Goal: Task Accomplishment & Management: Complete application form

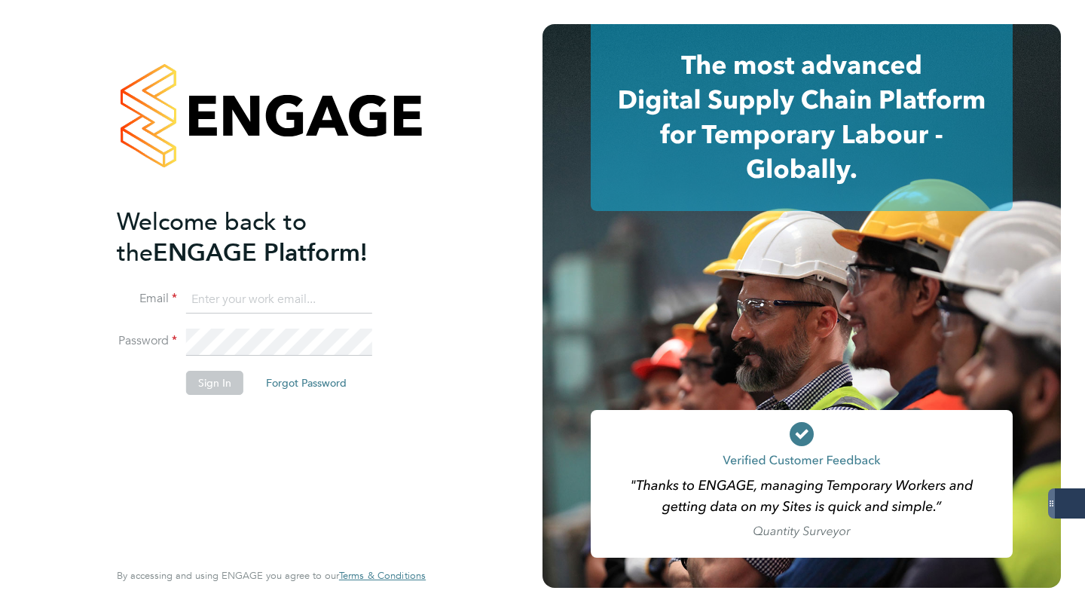
click at [245, 307] on input at bounding box center [279, 299] width 186 height 27
type input "libby@18rec.com"
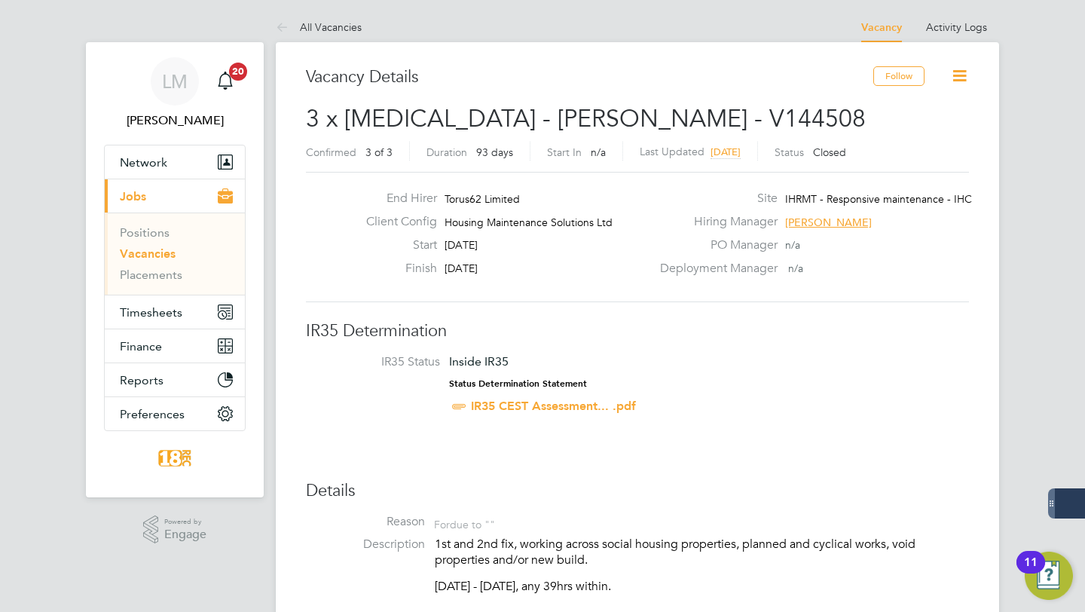
click at [149, 258] on link "Vacancies" at bounding box center [148, 253] width 56 height 14
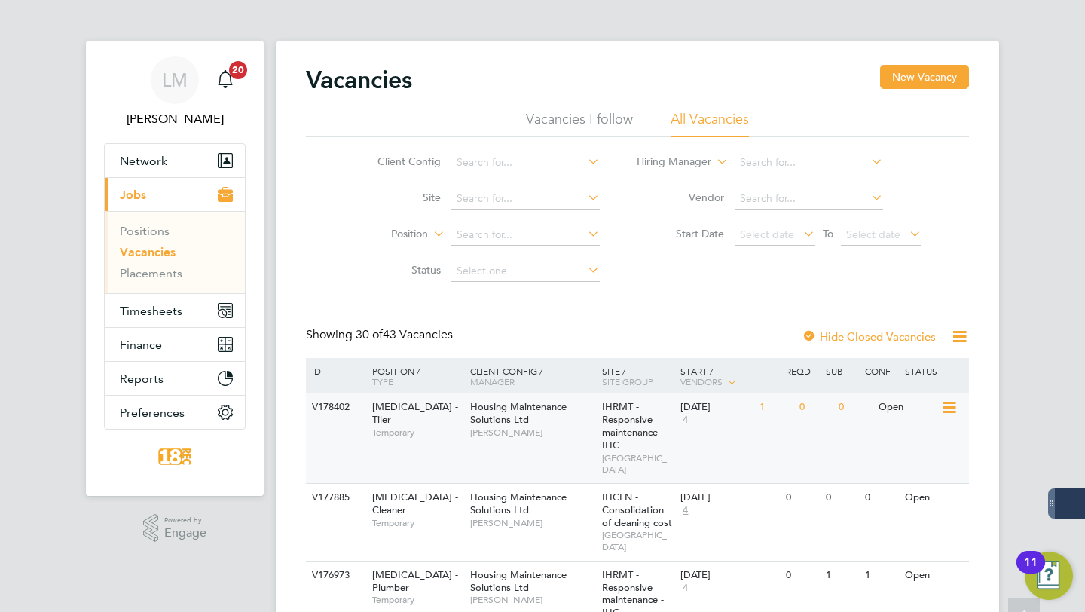
scroll to position [2, 0]
click at [746, 227] on span "Select date" at bounding box center [767, 234] width 54 height 14
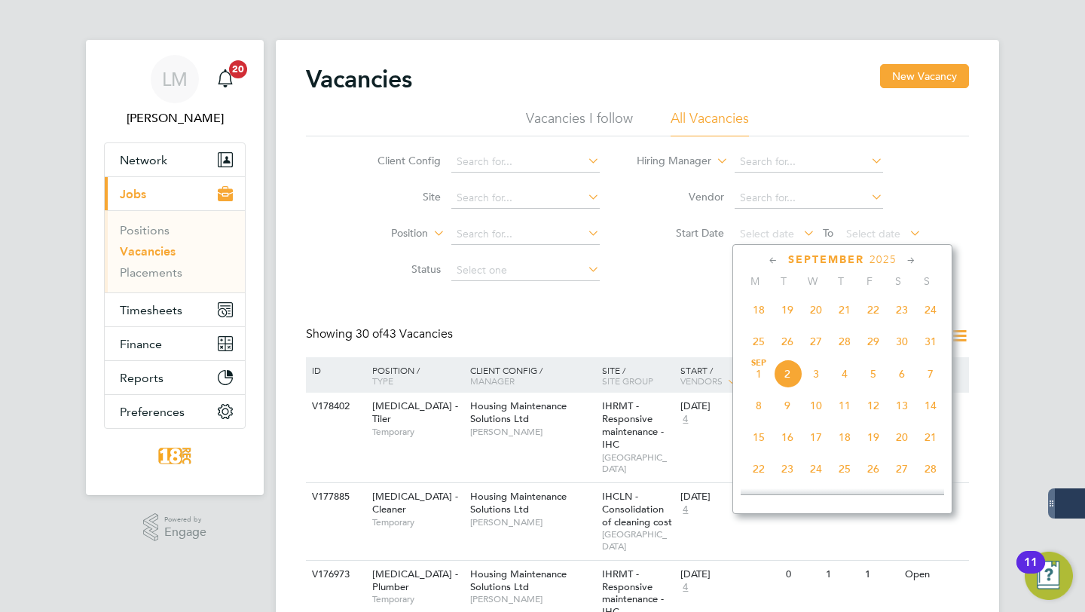
click at [761, 316] on span "18" at bounding box center [758, 309] width 29 height 29
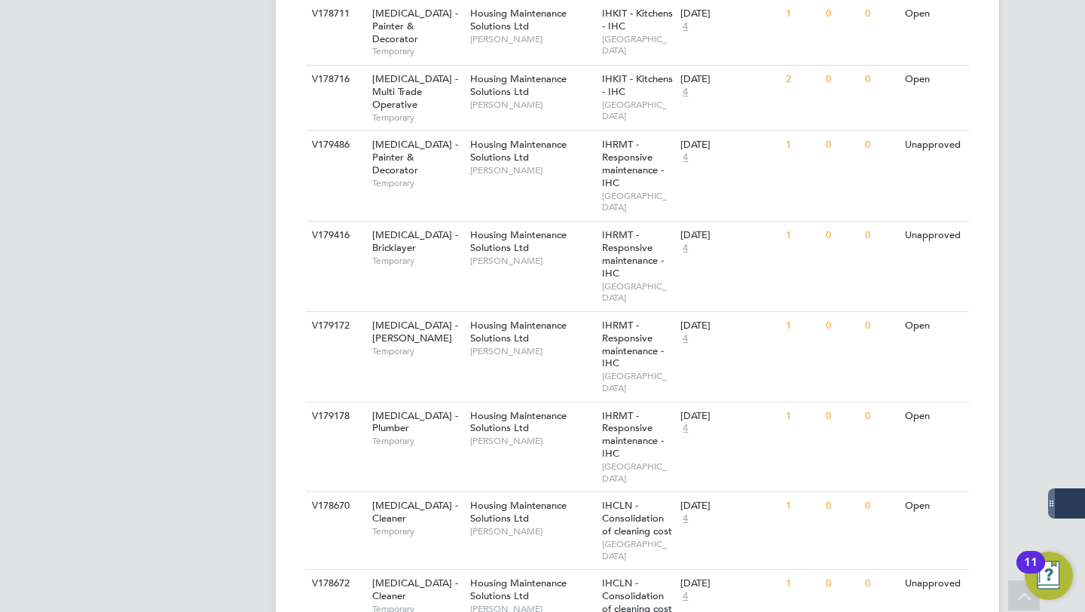
scroll to position [645, 0]
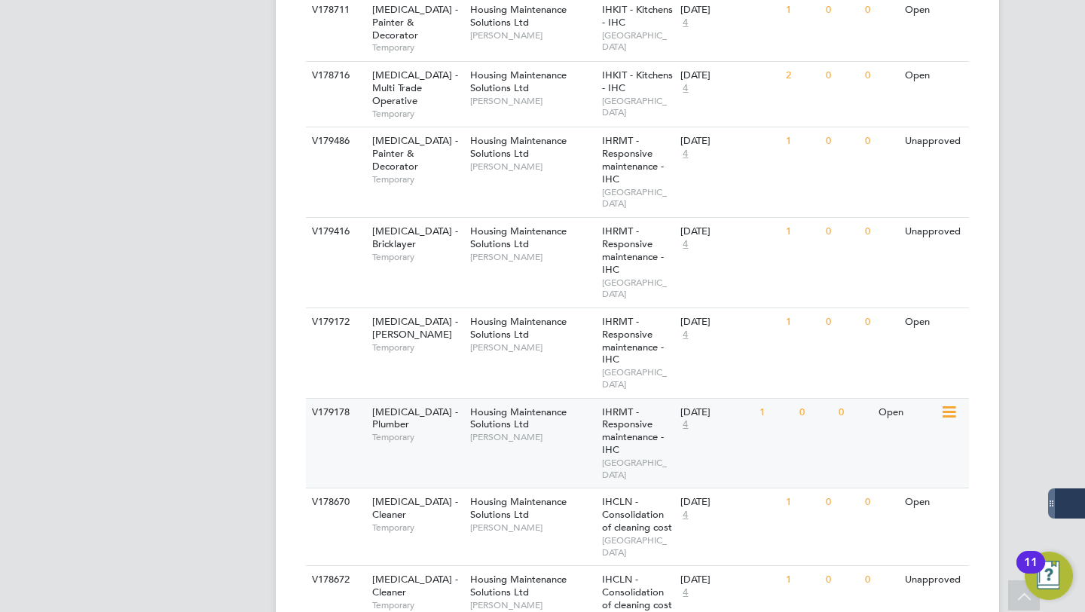
click at [557, 398] on div "Housing Maintenance Solutions Ltd [PERSON_NAME]" at bounding box center [532, 424] width 132 height 52
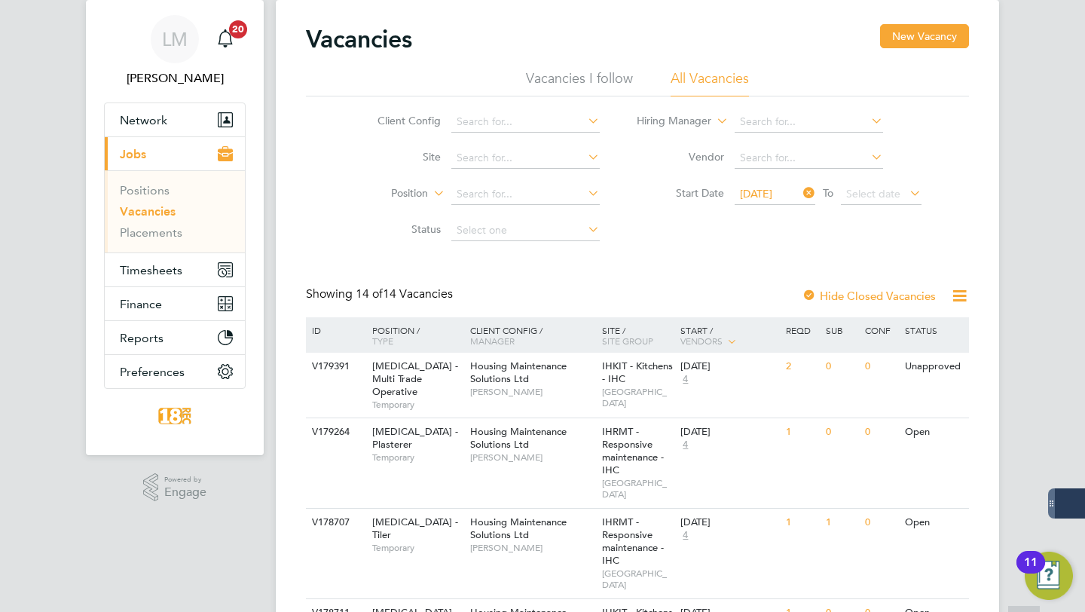
scroll to position [29, 0]
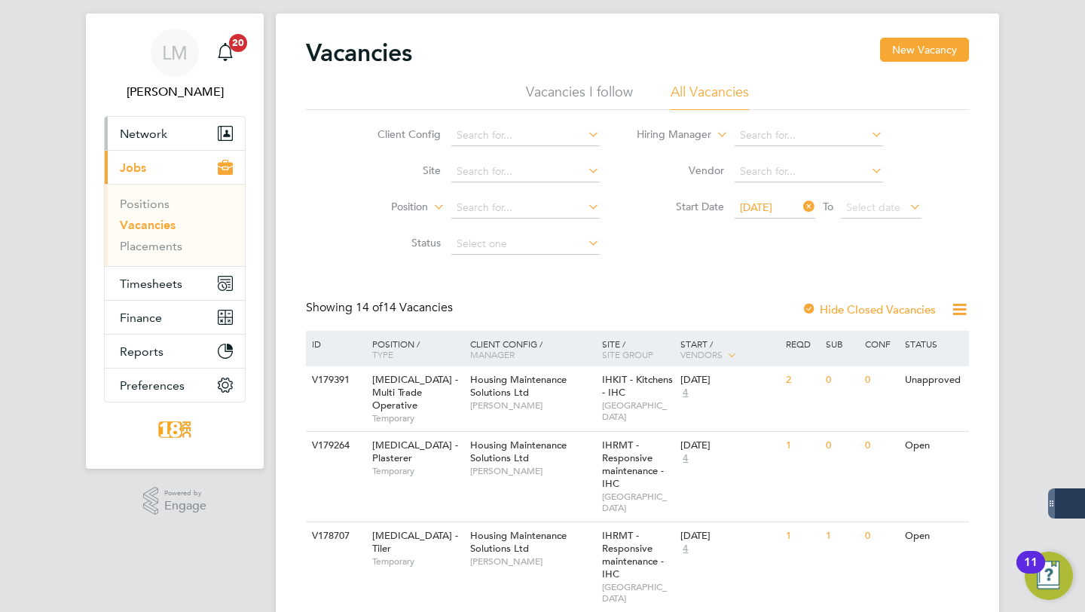
click at [176, 132] on button "Network" at bounding box center [175, 133] width 140 height 33
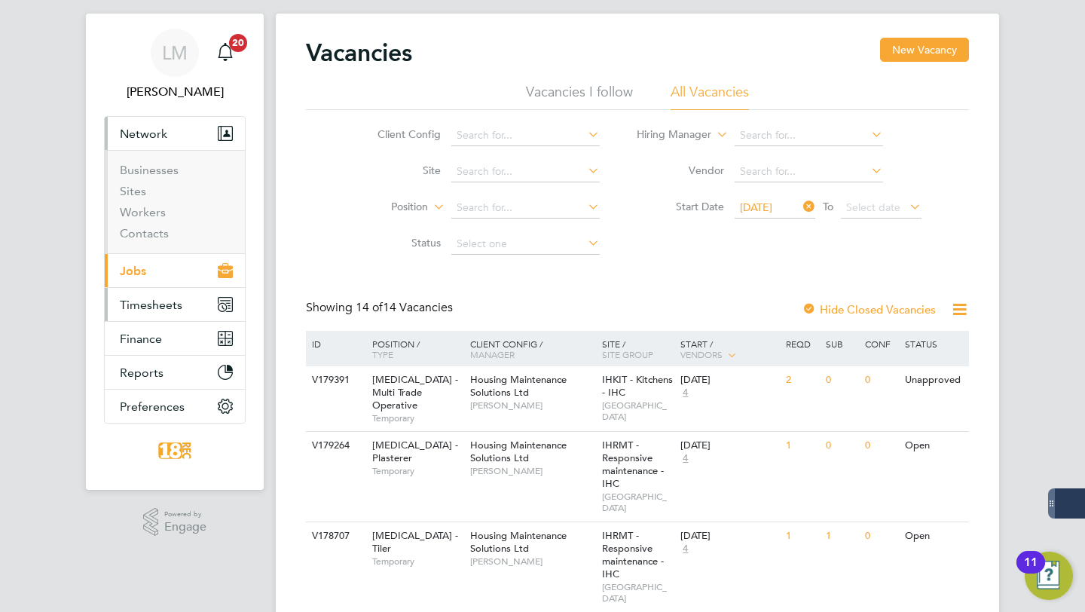
click at [146, 313] on button "Timesheets" at bounding box center [175, 304] width 140 height 33
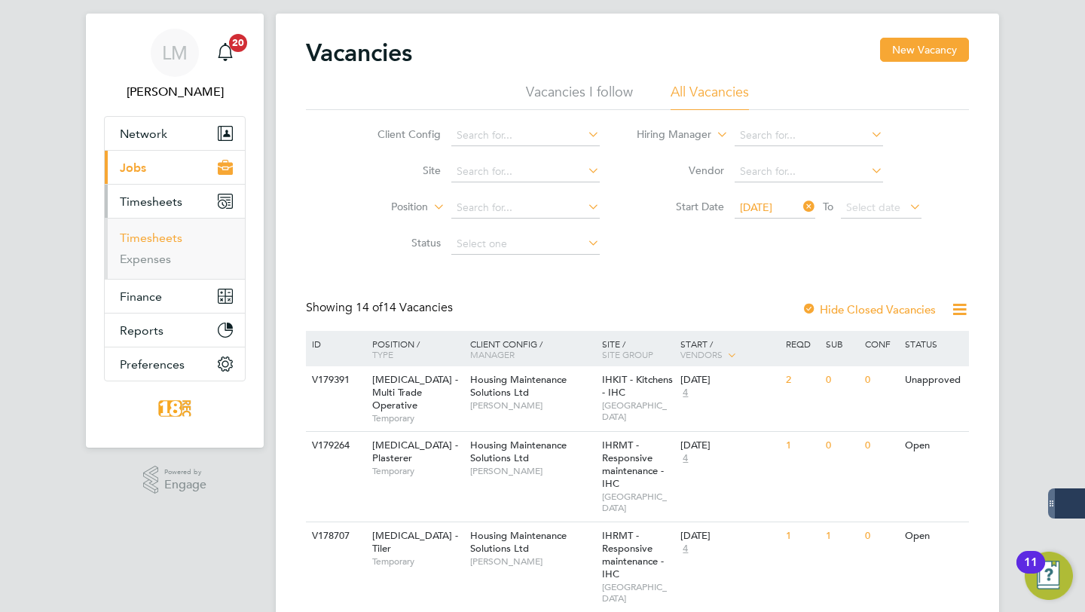
click at [161, 234] on link "Timesheets" at bounding box center [151, 237] width 63 height 14
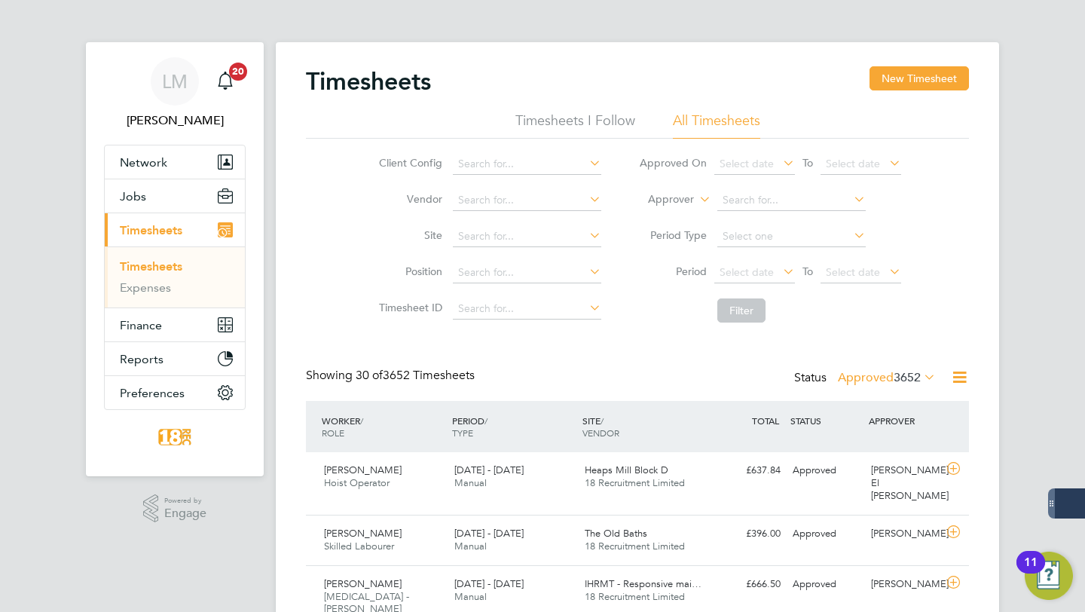
scroll to position [8, 8]
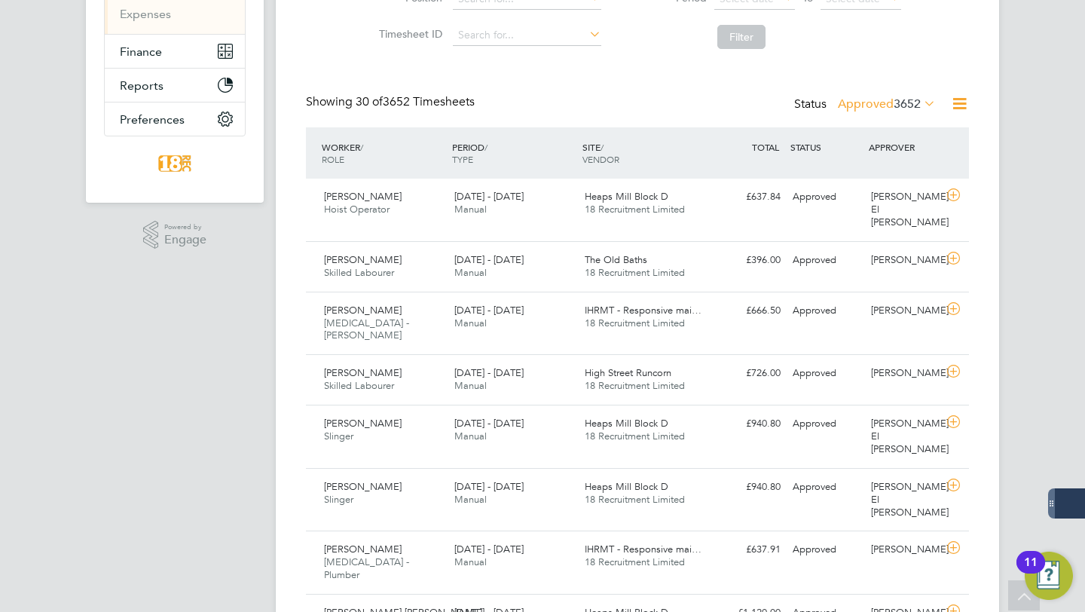
click at [889, 102] on label "Approved 3652" at bounding box center [887, 103] width 98 height 15
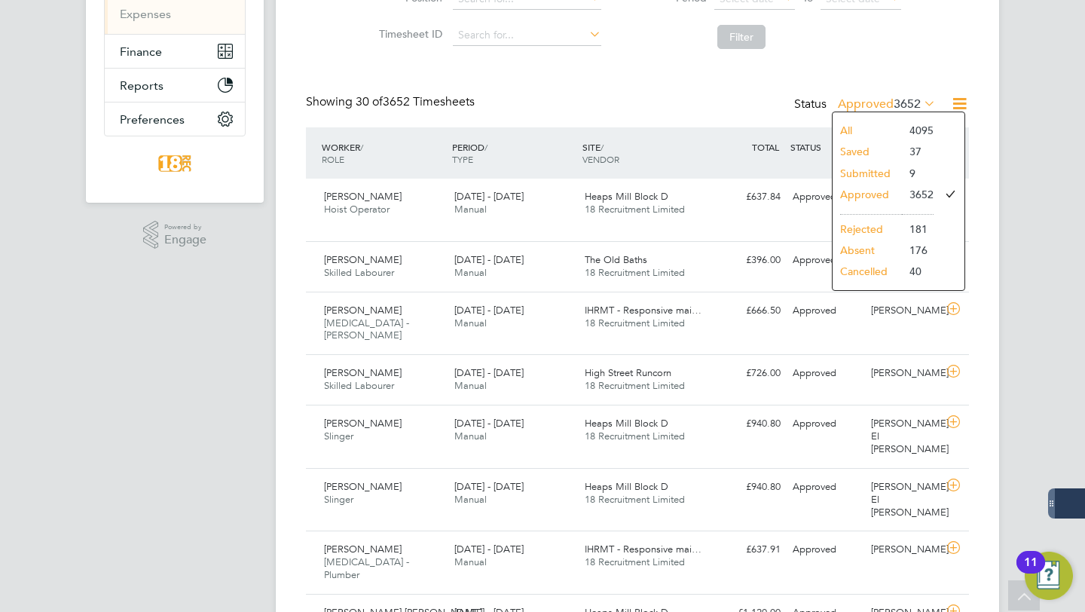
click at [873, 169] on li "Submitted" at bounding box center [866, 173] width 69 height 21
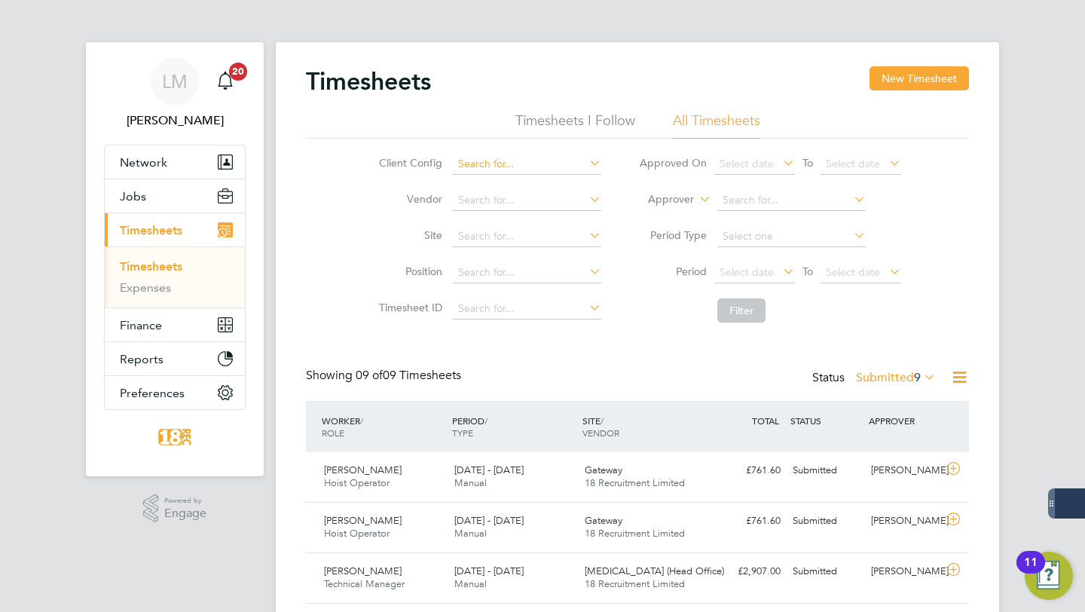
click at [489, 169] on input at bounding box center [527, 164] width 148 height 21
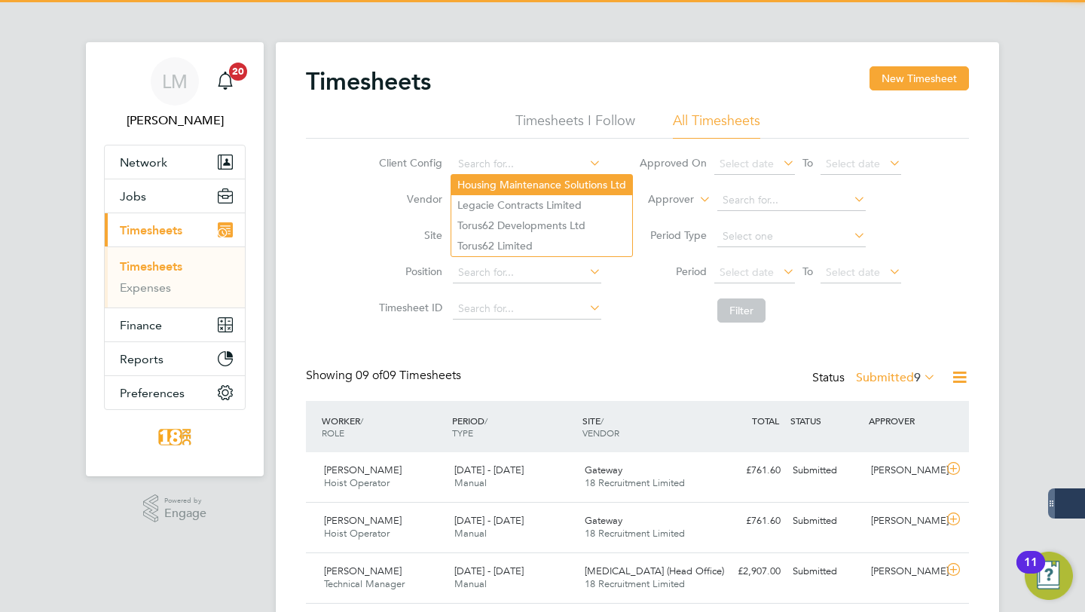
click at [562, 184] on li "Housing Maintenance Solutions Ltd" at bounding box center [541, 185] width 181 height 20
type input "Housing Maintenance Solutions Ltd"
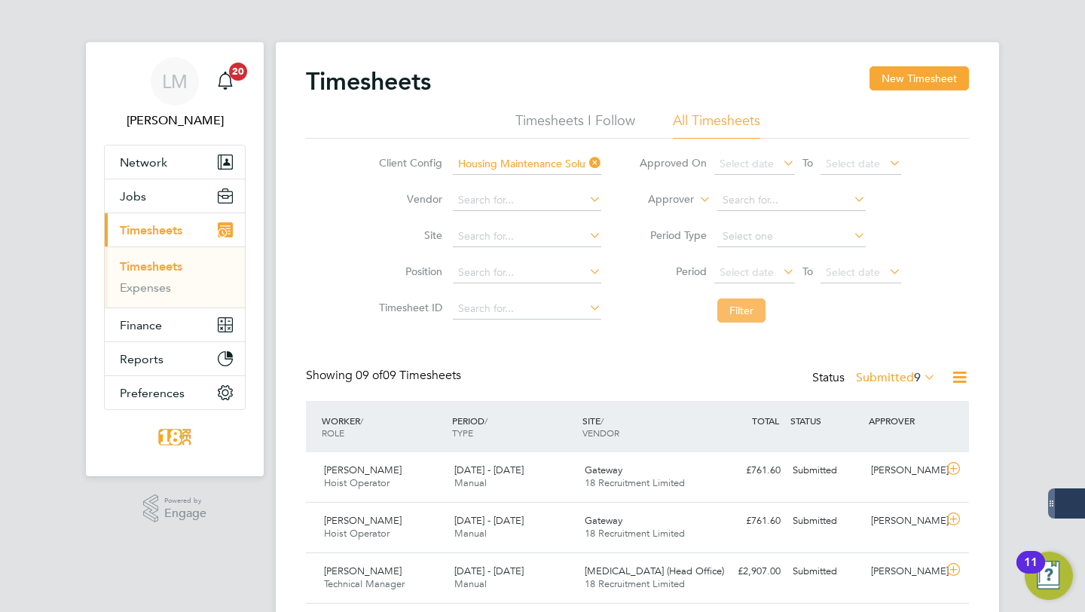
click at [737, 304] on button "Filter" at bounding box center [741, 310] width 48 height 24
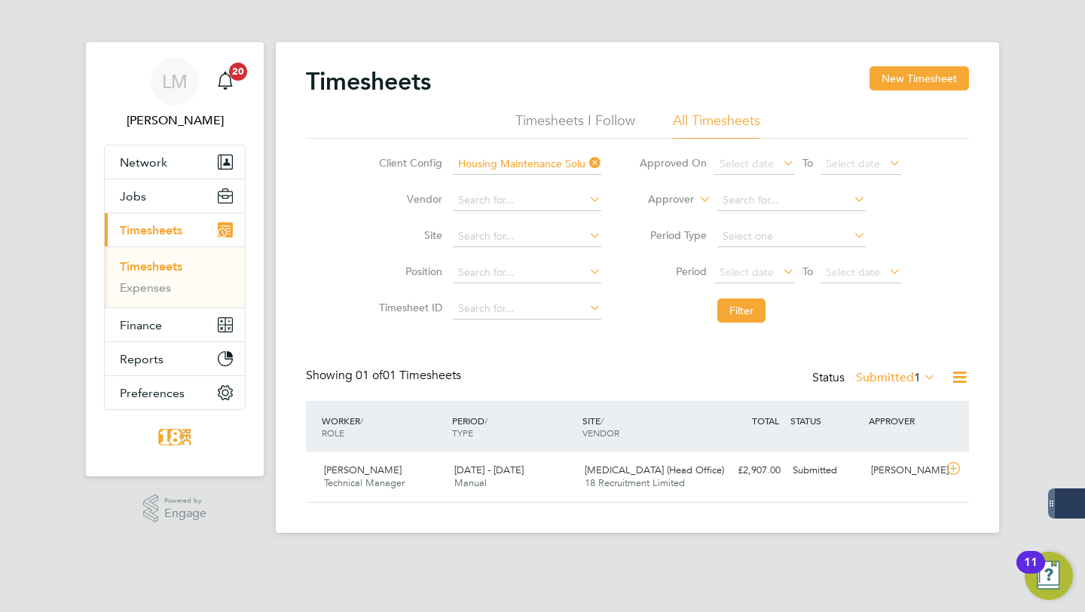
click at [887, 378] on label "Submitted 1" at bounding box center [896, 377] width 80 height 15
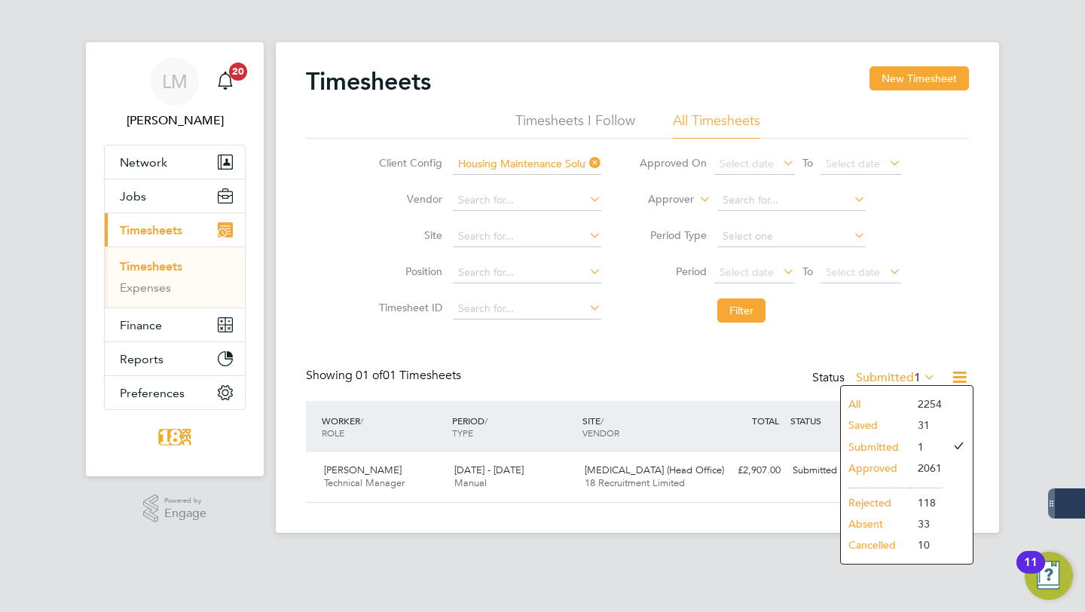
click at [881, 469] on li "Approved" at bounding box center [875, 467] width 69 height 21
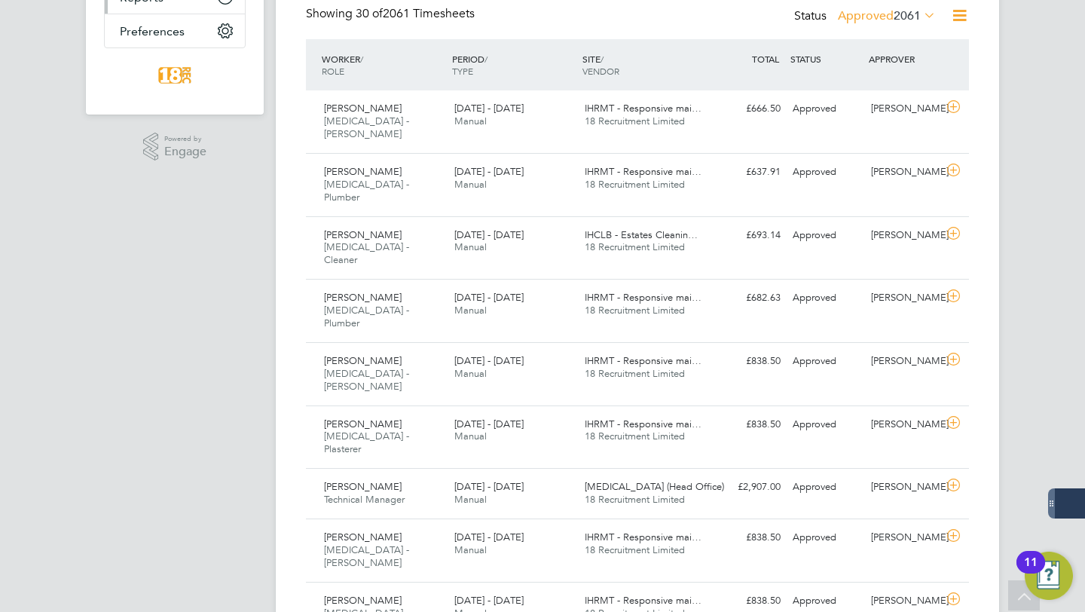
scroll to position [0, 0]
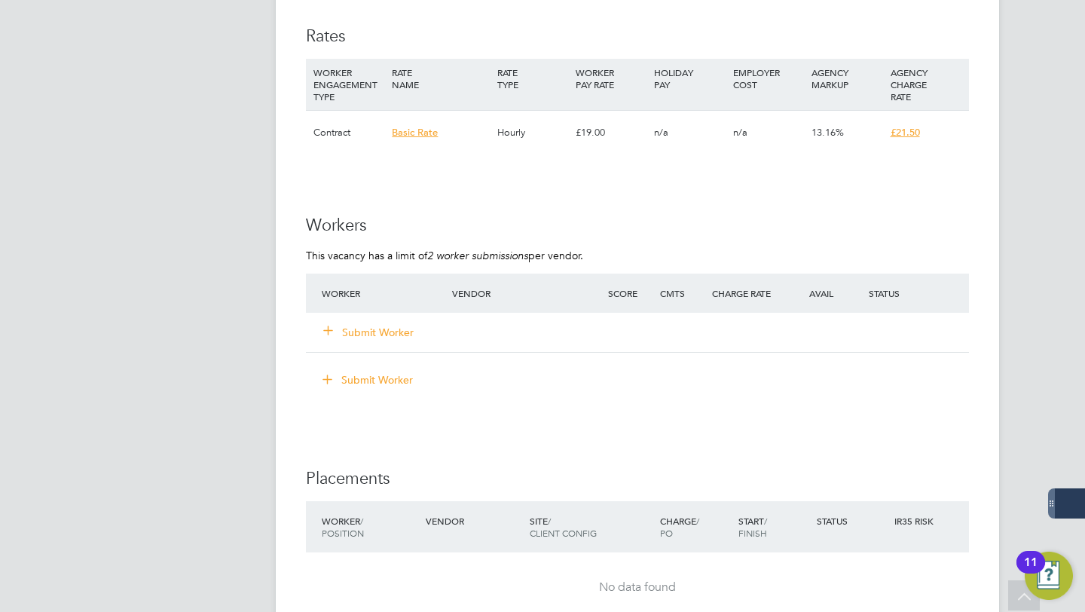
scroll to position [1149, 0]
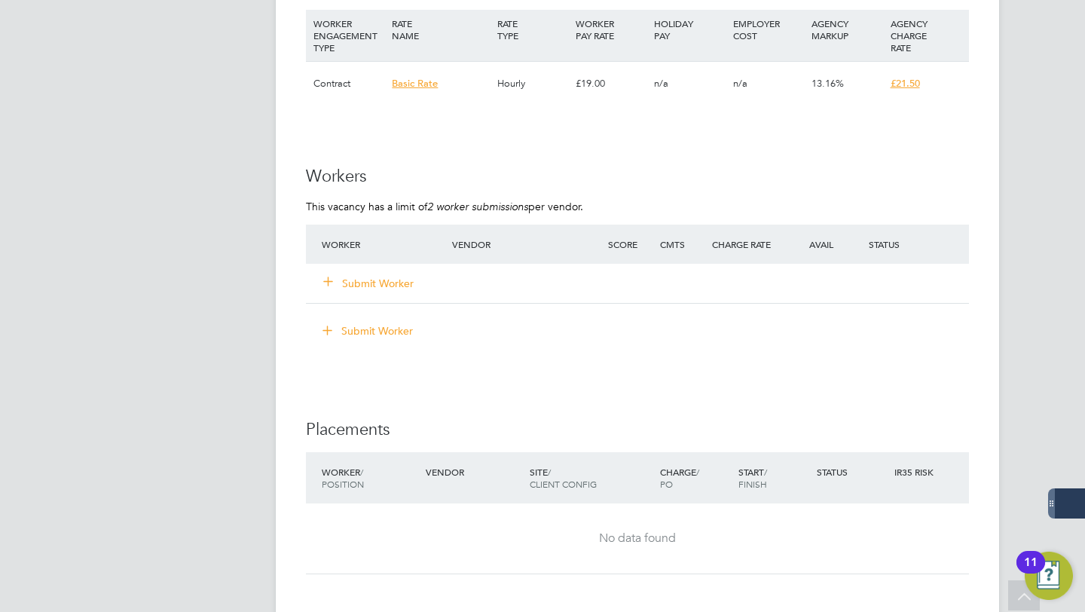
click at [380, 274] on div "Submit Worker" at bounding box center [396, 283] width 156 height 27
click at [380, 278] on button "Submit Worker" at bounding box center [369, 283] width 90 height 15
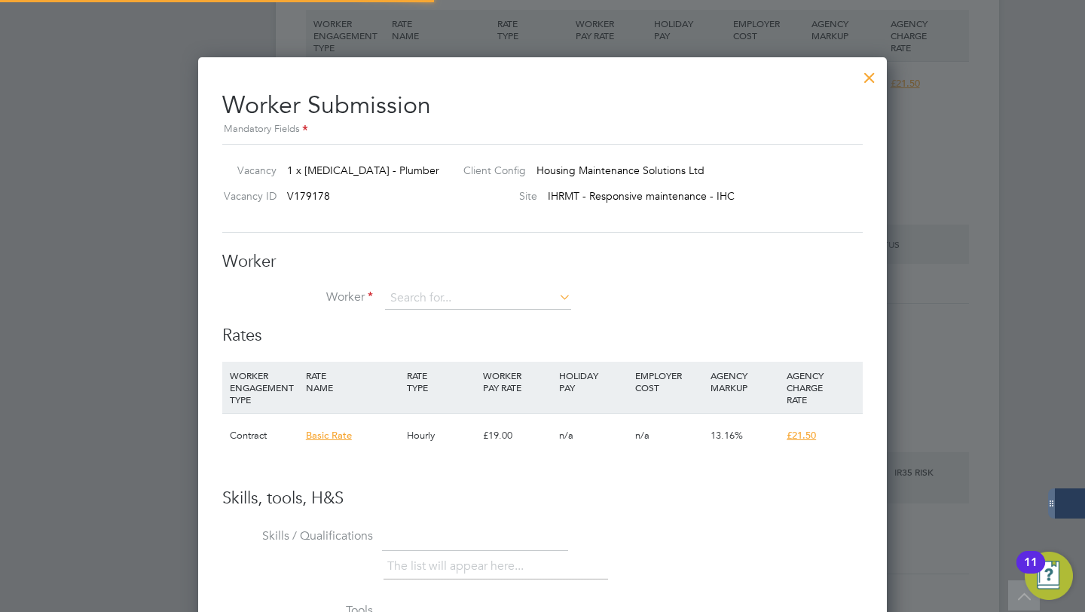
scroll to position [914, 689]
click at [457, 335] on li "+ Add new" at bounding box center [478, 338] width 188 height 20
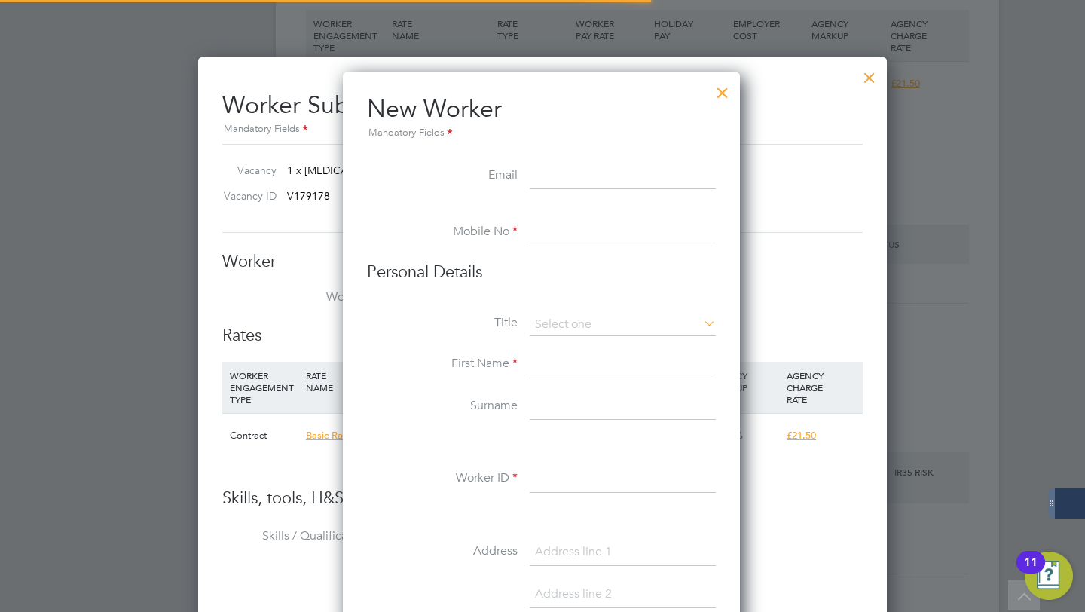
scroll to position [1279, 399]
type input "keaneheating@live.co.uk"
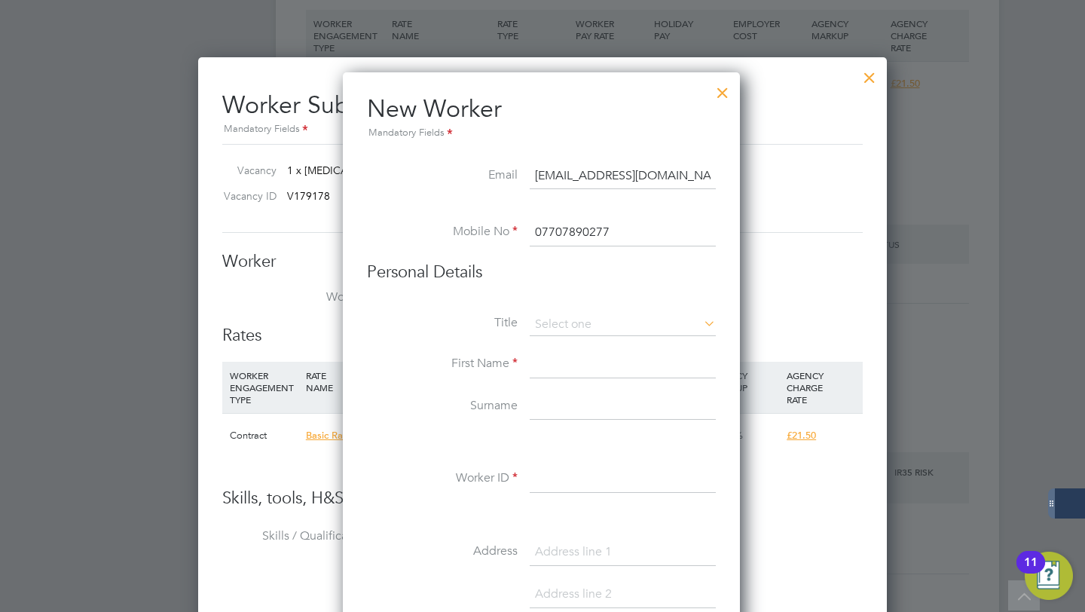
type input "07707890277"
click at [590, 371] on input at bounding box center [623, 364] width 186 height 27
type input "Leon"
type input "Keane"
click at [588, 490] on input at bounding box center [623, 478] width 186 height 27
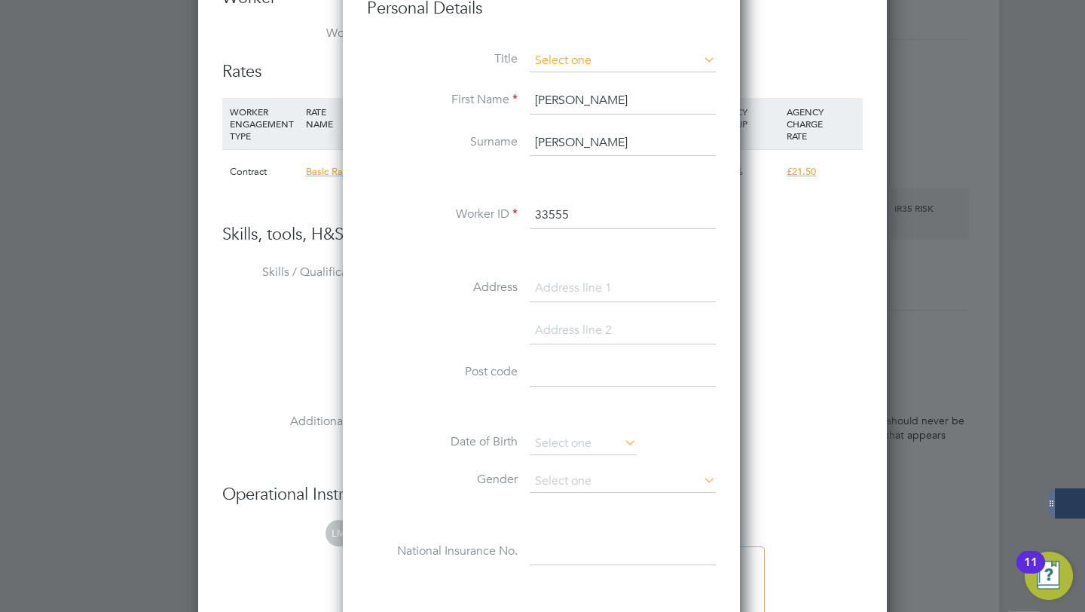
scroll to position [1423, 0]
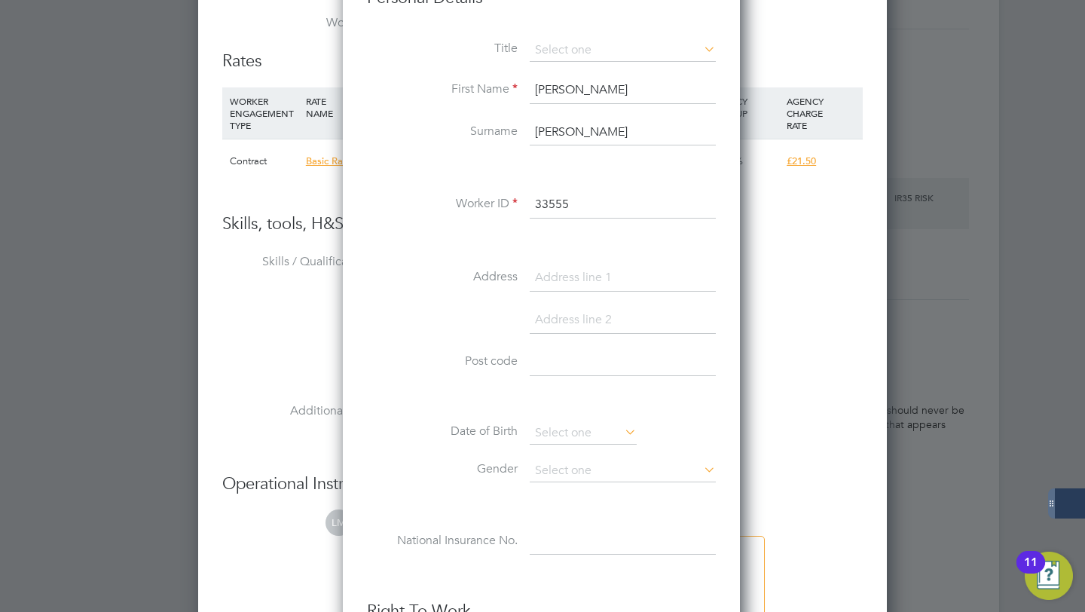
type input "33555"
click at [569, 280] on input at bounding box center [623, 277] width 186 height 27
type input "1 Sandfield Walk"
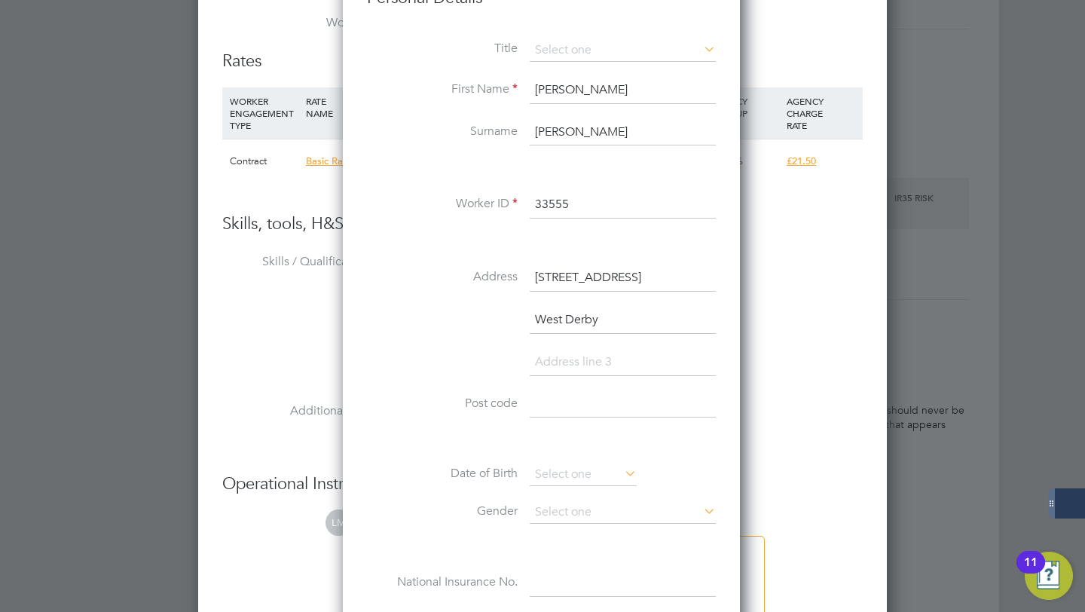
type input "West Derby"
type input "Liverpool"
type input "L13 0AP"
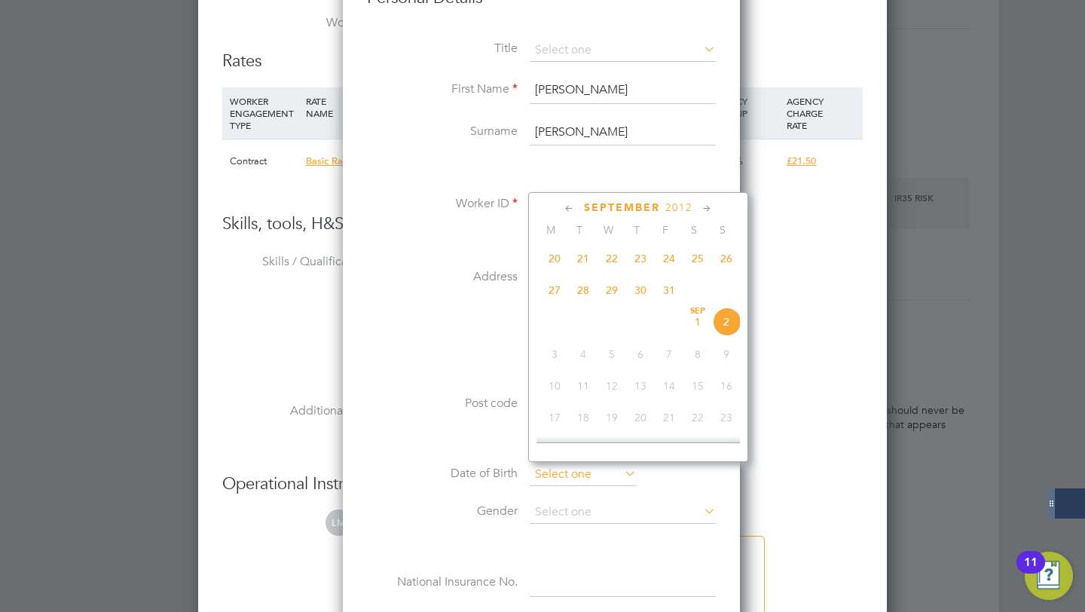
click at [575, 475] on input at bounding box center [583, 474] width 107 height 23
click at [689, 198] on div "September 2012 M T W T F S S Jun 1 2 3 4 5 6 7 8 9 10 11 12 13 14 15 16 17 18 1…" at bounding box center [638, 327] width 220 height 270
click at [686, 201] on span "2012" at bounding box center [678, 207] width 27 height 13
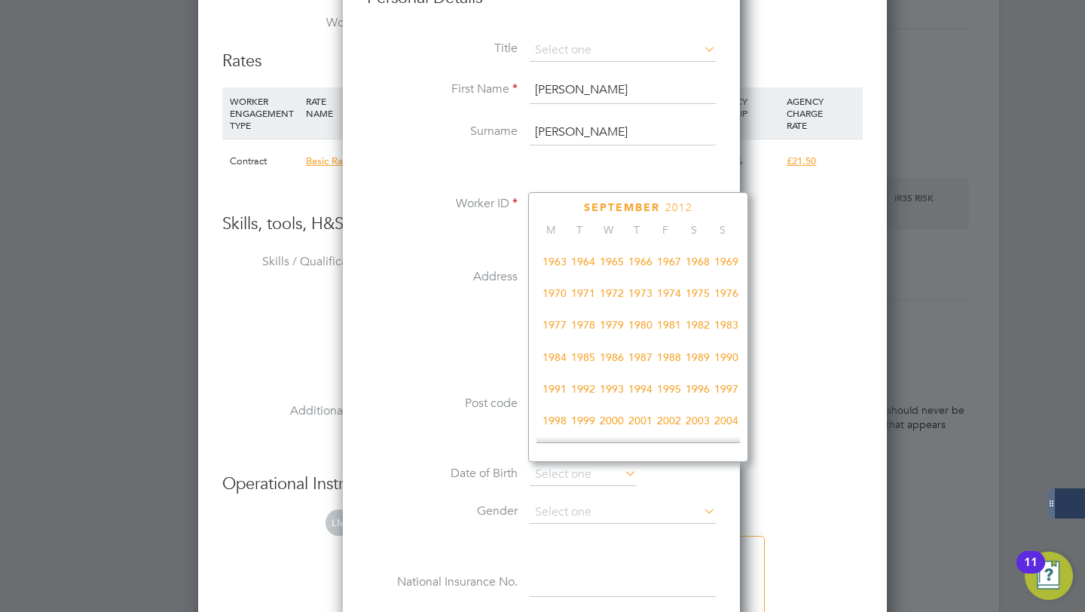
scroll to position [257, 0]
click at [698, 292] on span "1975" at bounding box center [697, 293] width 29 height 29
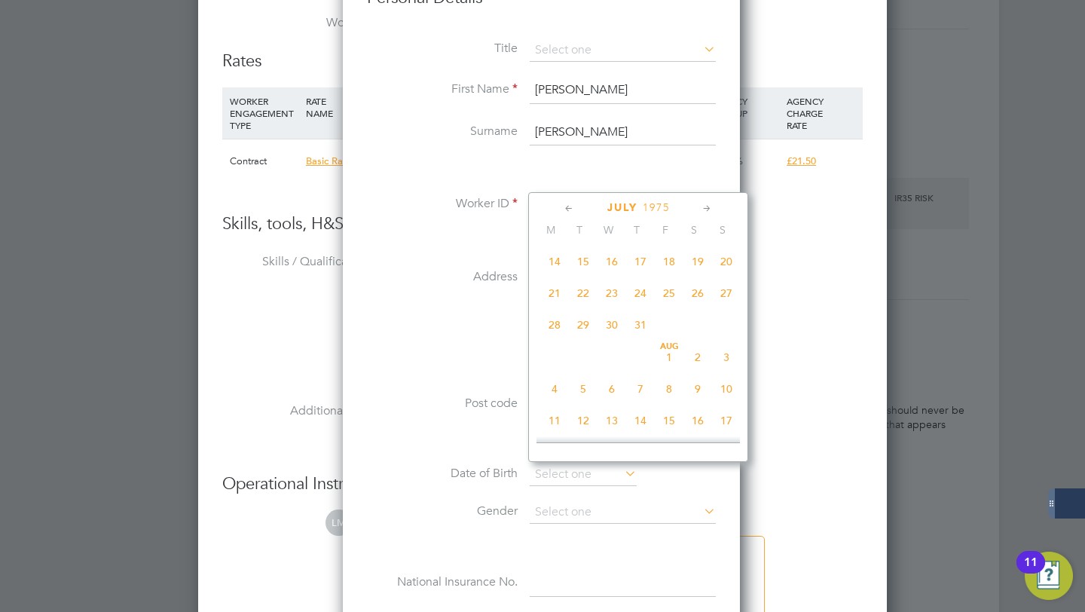
click at [713, 206] on icon at bounding box center [707, 208] width 14 height 17
click at [703, 354] on span "25" at bounding box center [697, 351] width 29 height 29
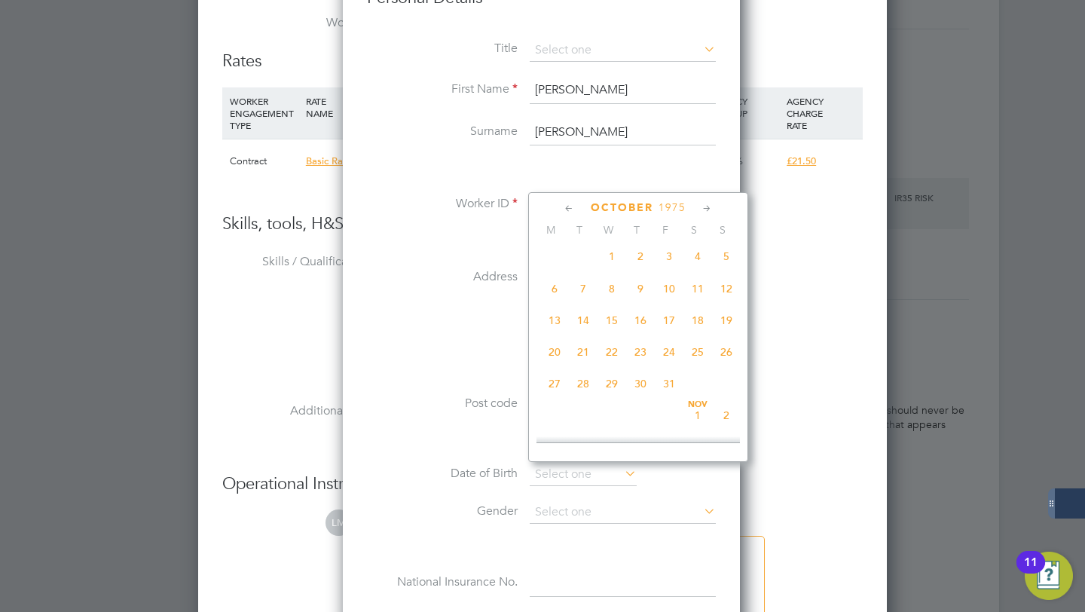
type input "25 Oct 1975"
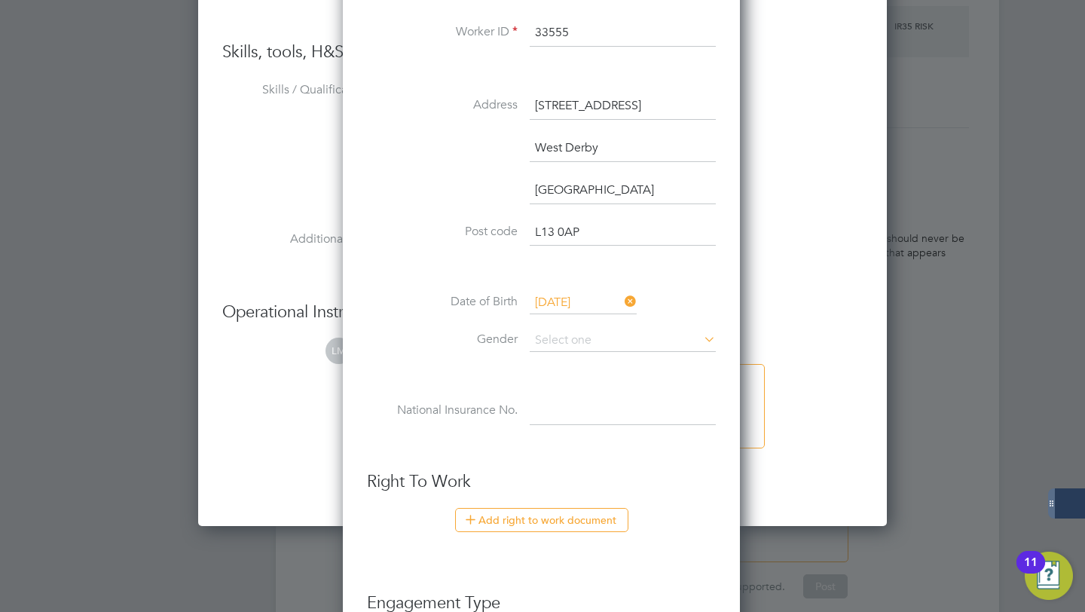
scroll to position [1600, 0]
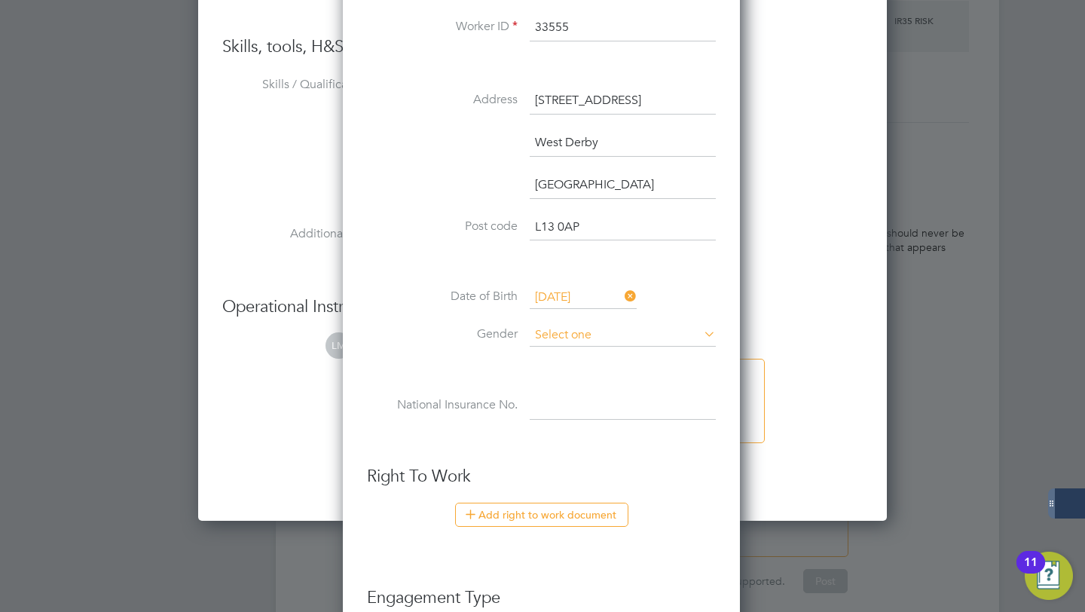
click at [603, 336] on input at bounding box center [623, 335] width 186 height 23
click at [580, 358] on li "Male" at bounding box center [623, 354] width 188 height 20
type input "Male"
click at [560, 407] on input at bounding box center [623, 405] width 186 height 27
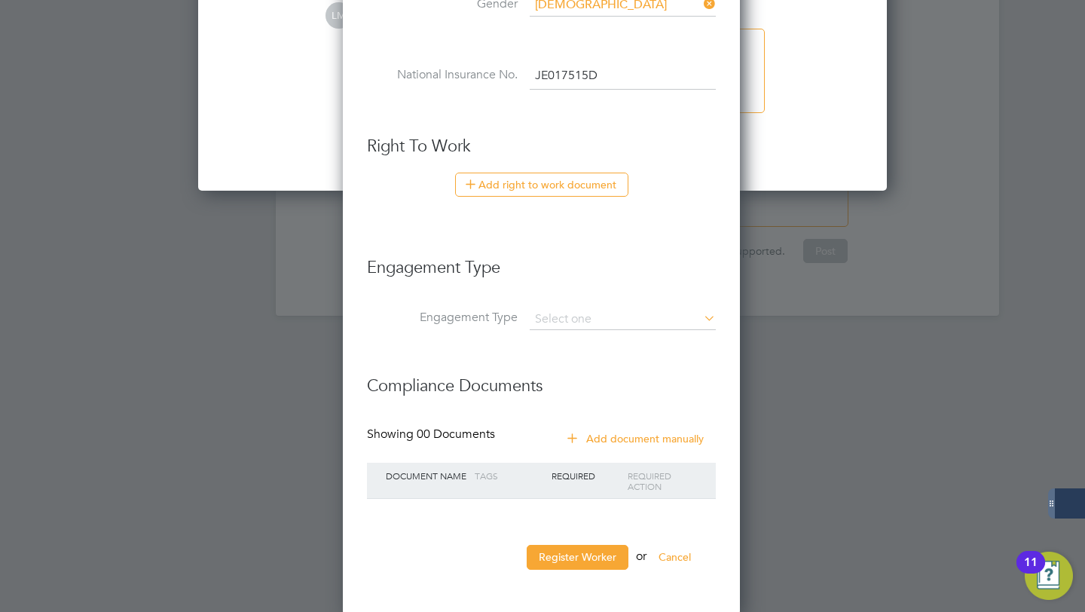
scroll to position [1931, 0]
type input "JE 01 75 15 D"
click at [571, 552] on button "Register Worker" at bounding box center [578, 556] width 102 height 24
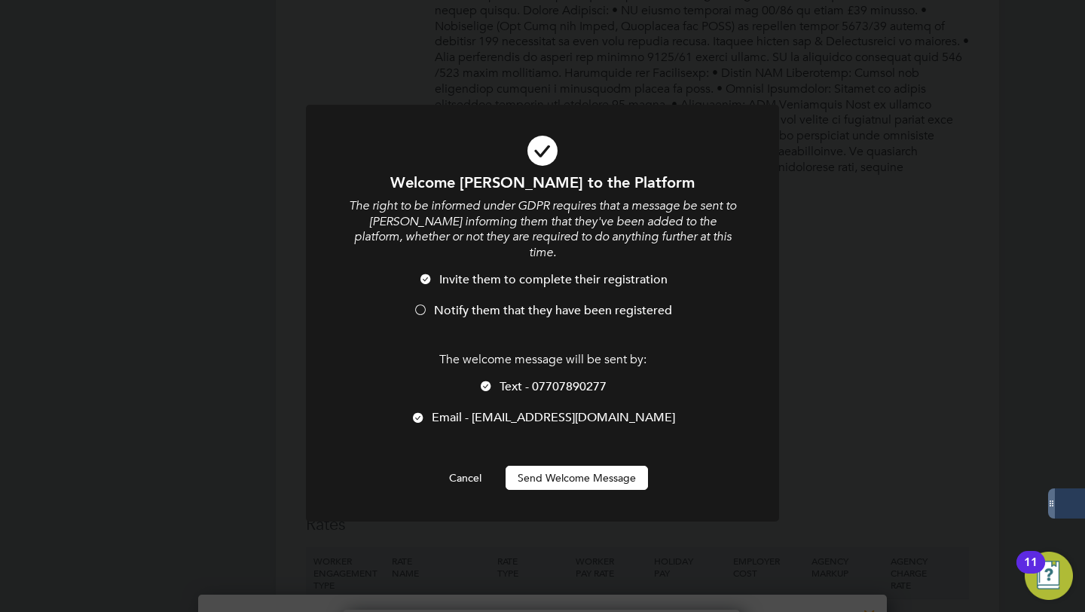
scroll to position [1322, 399]
click at [585, 303] on span "Notify them that they have been registered" at bounding box center [553, 310] width 238 height 15
click at [572, 465] on button "Send Welcome Message" at bounding box center [576, 477] width 142 height 24
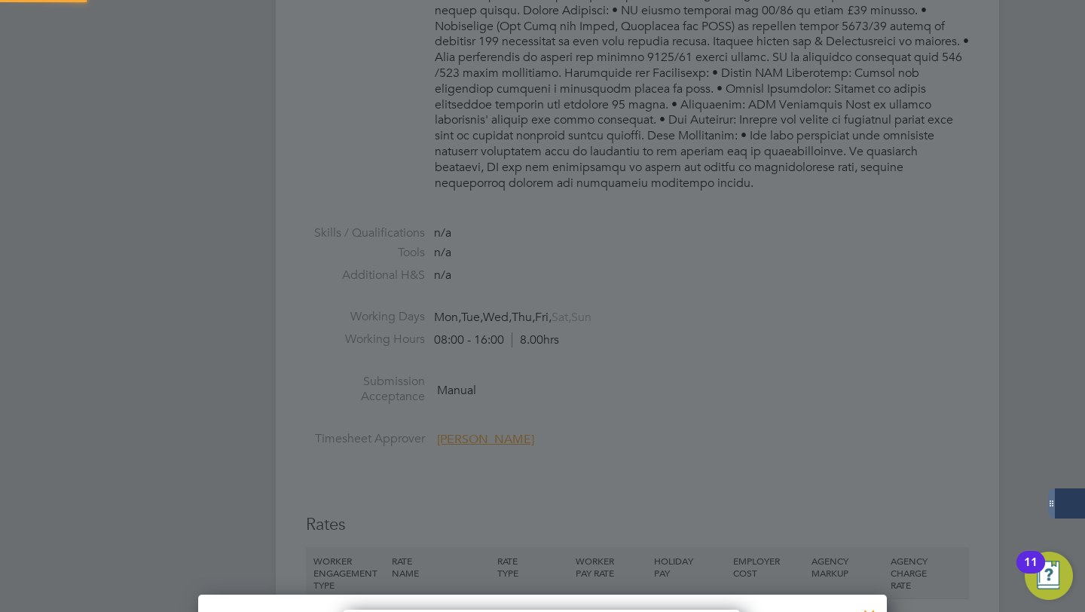
type input "Leon Keane (33555)"
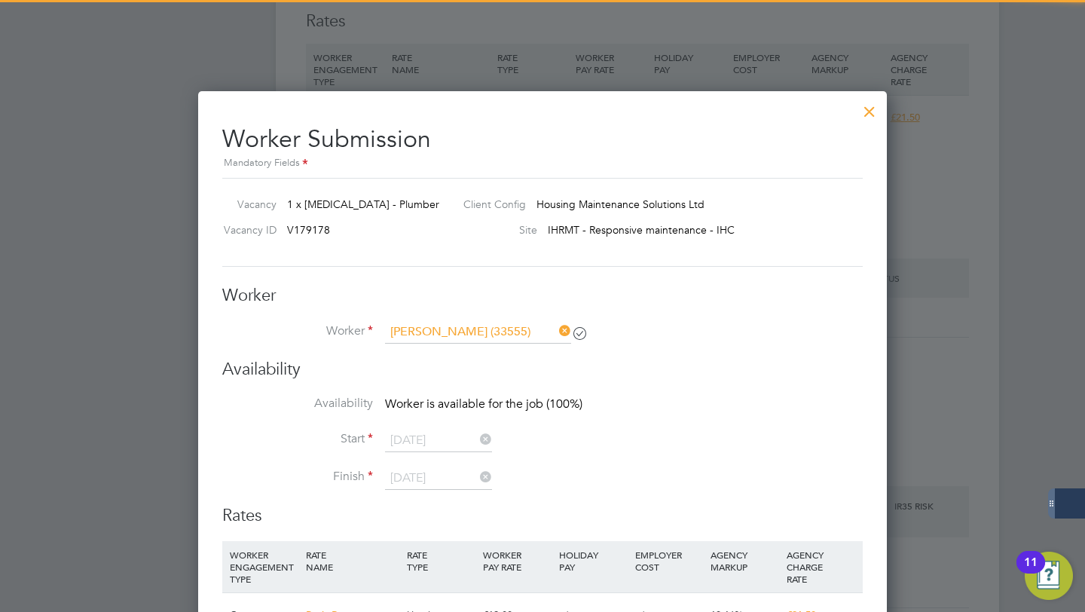
scroll to position [1149, 0]
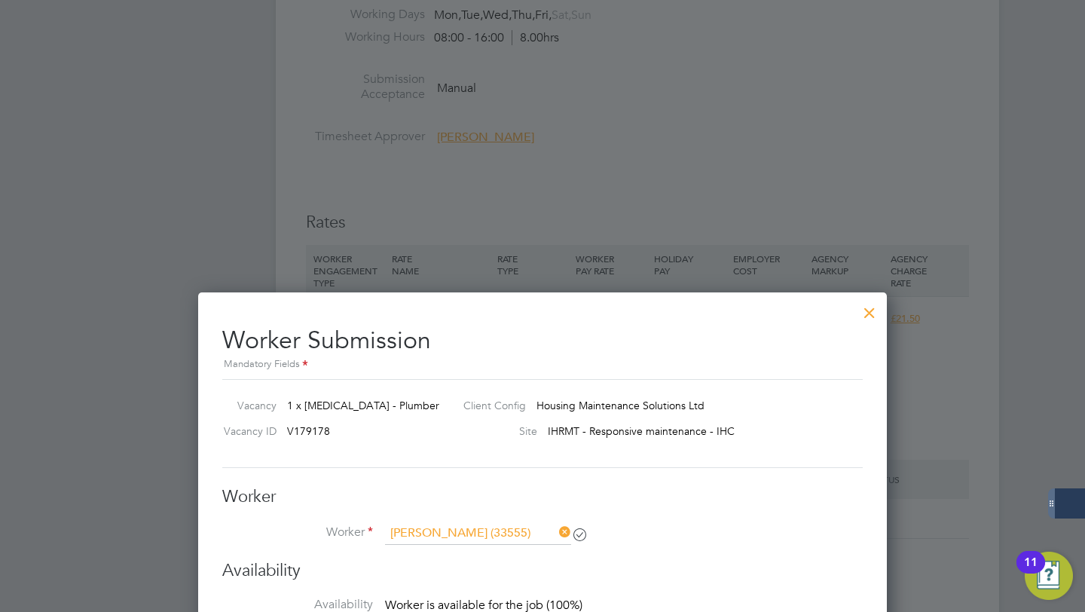
click at [874, 312] on div at bounding box center [869, 308] width 27 height 27
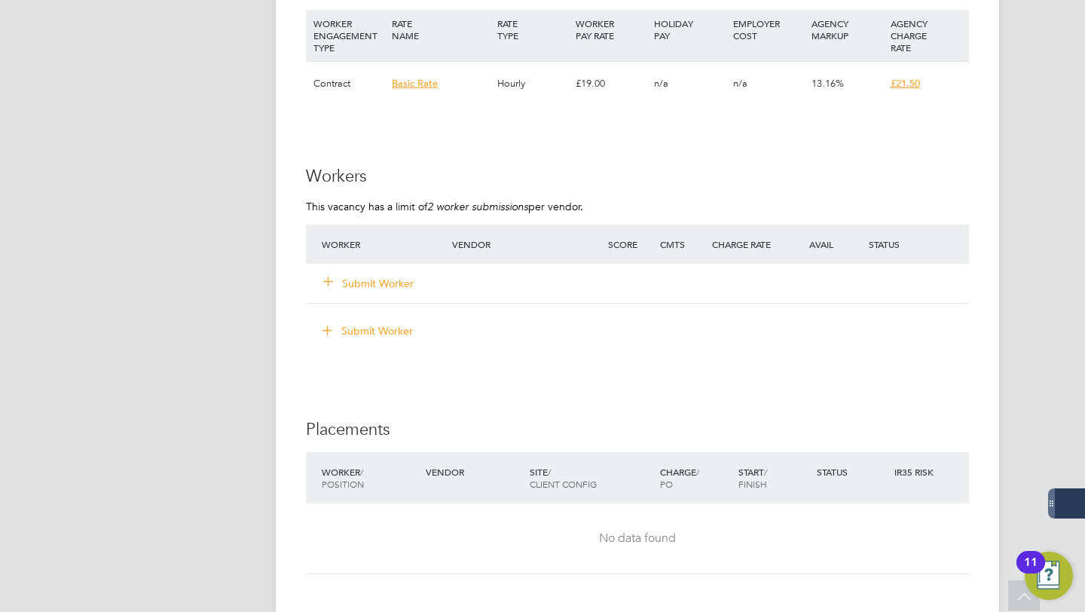
click at [395, 273] on div "Submit Worker" at bounding box center [396, 283] width 156 height 27
click at [395, 277] on button "Submit Worker" at bounding box center [369, 283] width 90 height 15
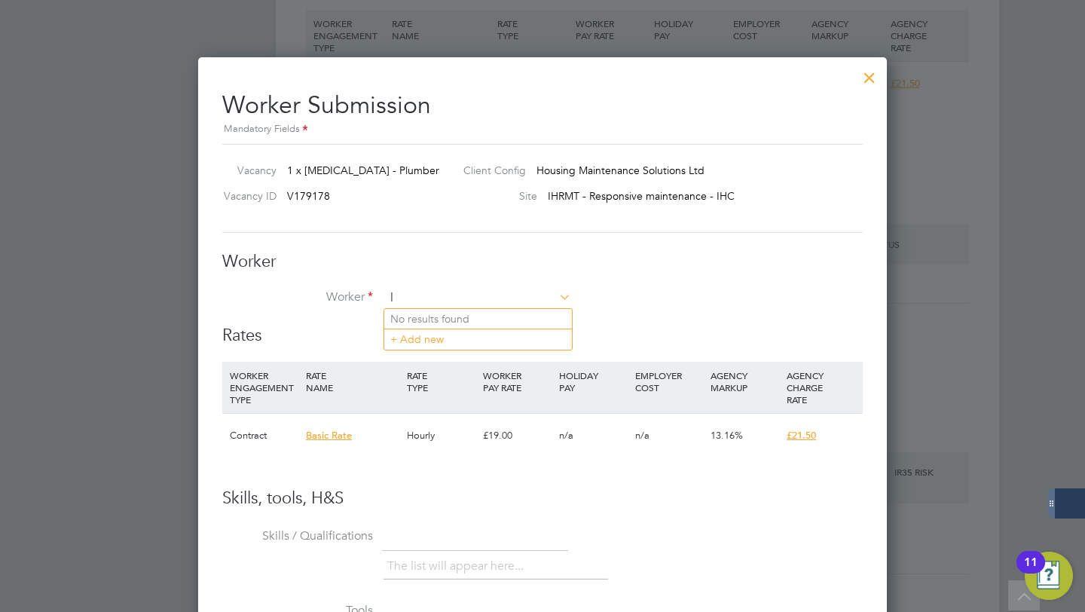
scroll to position [914, 689]
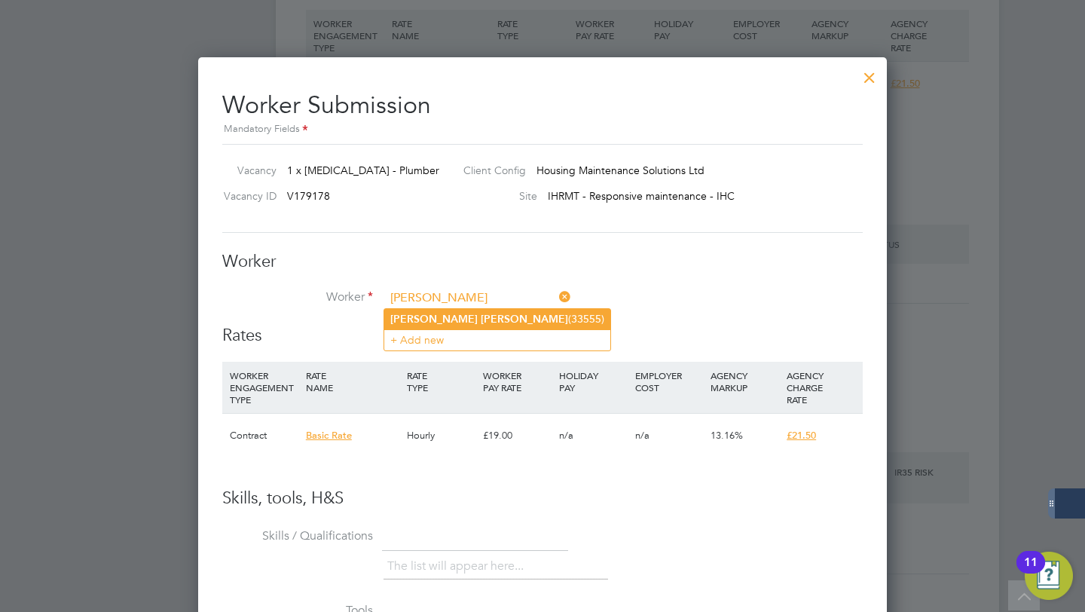
click at [468, 318] on li "Leon Keane (33555)" at bounding box center [497, 319] width 226 height 20
type input "Leon Keane (33555)"
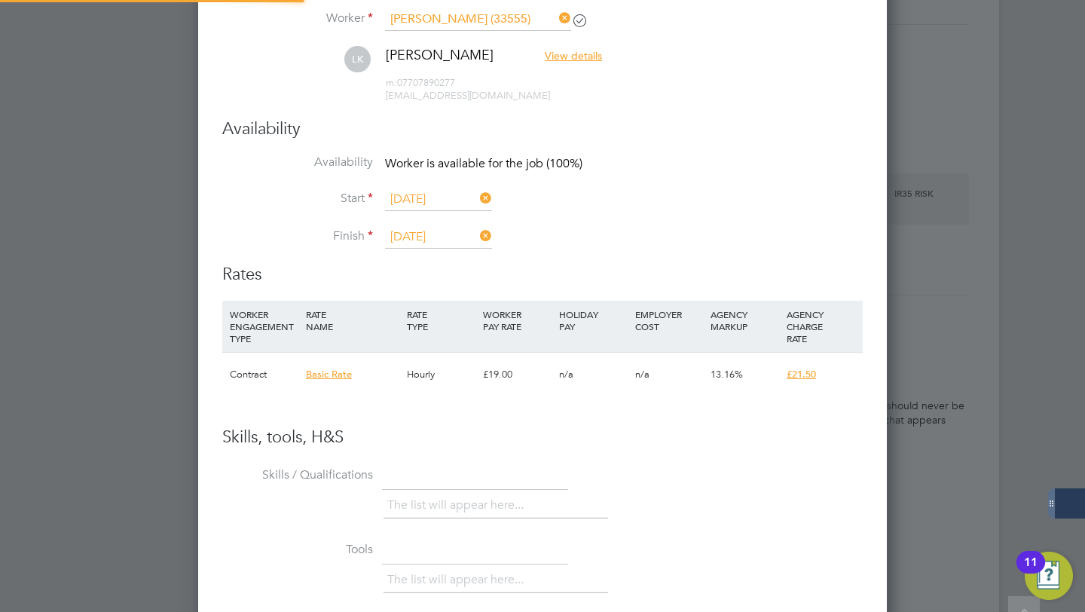
scroll to position [0, 0]
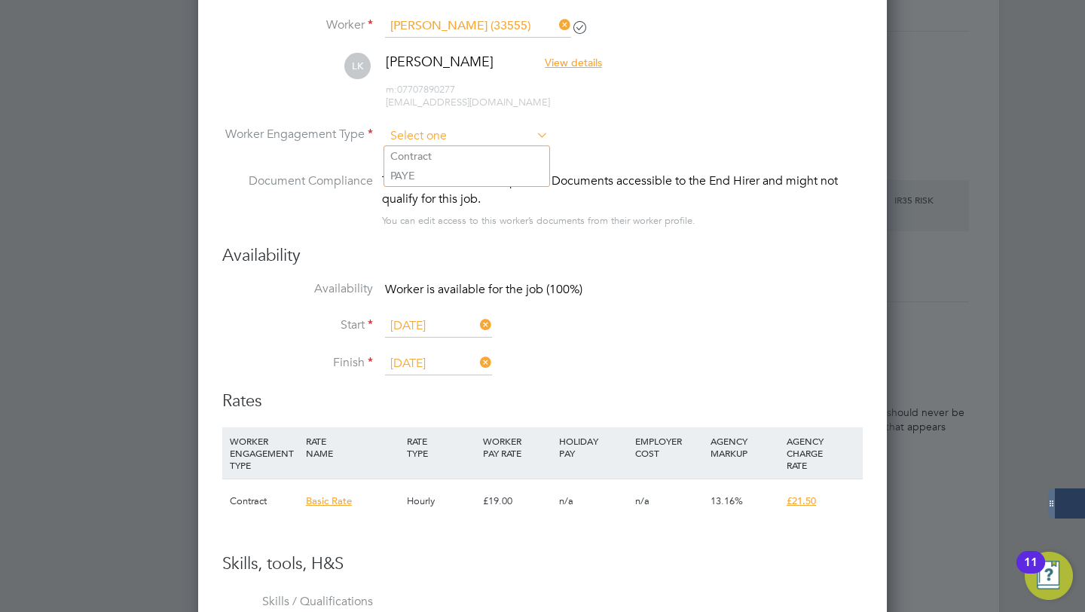
click at [418, 143] on input at bounding box center [466, 136] width 163 height 23
click at [413, 159] on li "Contract" at bounding box center [466, 156] width 165 height 20
type input "Contract"
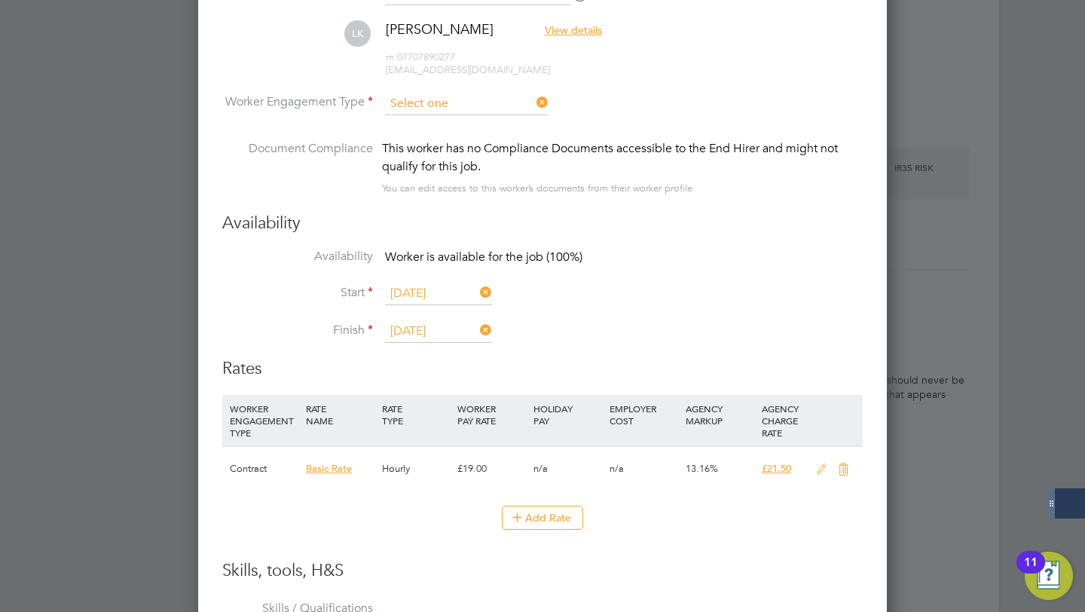
click at [427, 108] on input at bounding box center [466, 104] width 163 height 23
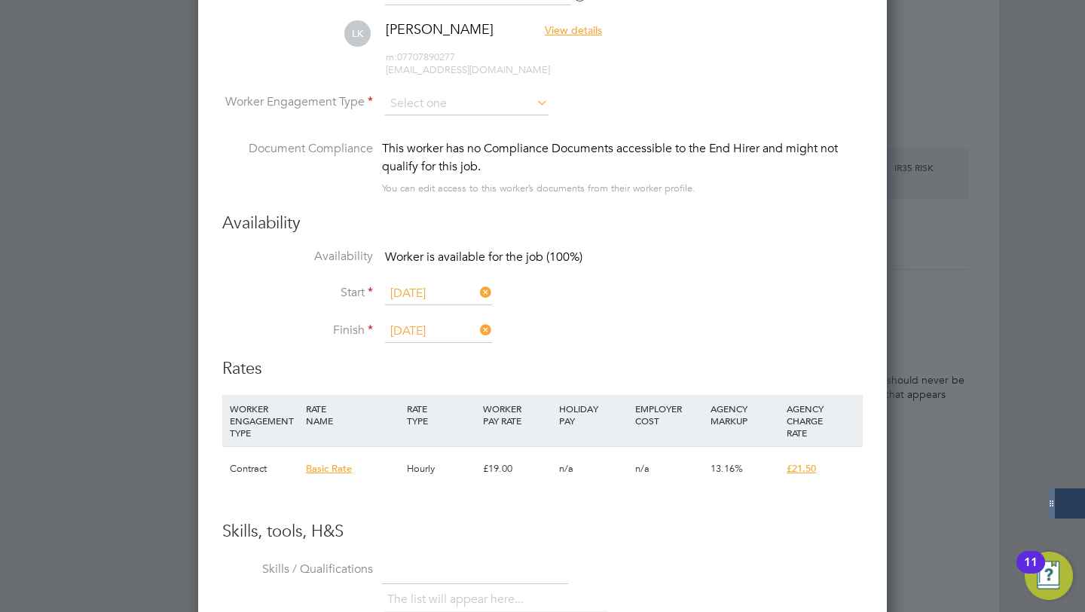
click at [421, 138] on li "PAYE" at bounding box center [466, 144] width 165 height 20
type input "PAYE"
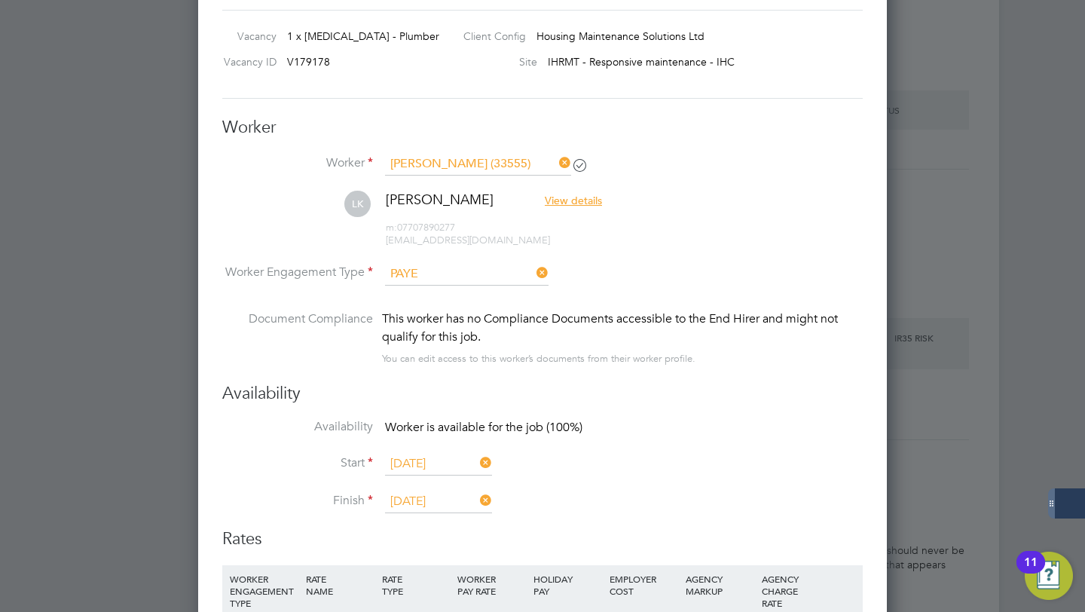
click at [454, 285] on li "Worker Engagement Type PAYE" at bounding box center [542, 286] width 640 height 47
click at [448, 274] on input at bounding box center [466, 274] width 163 height 23
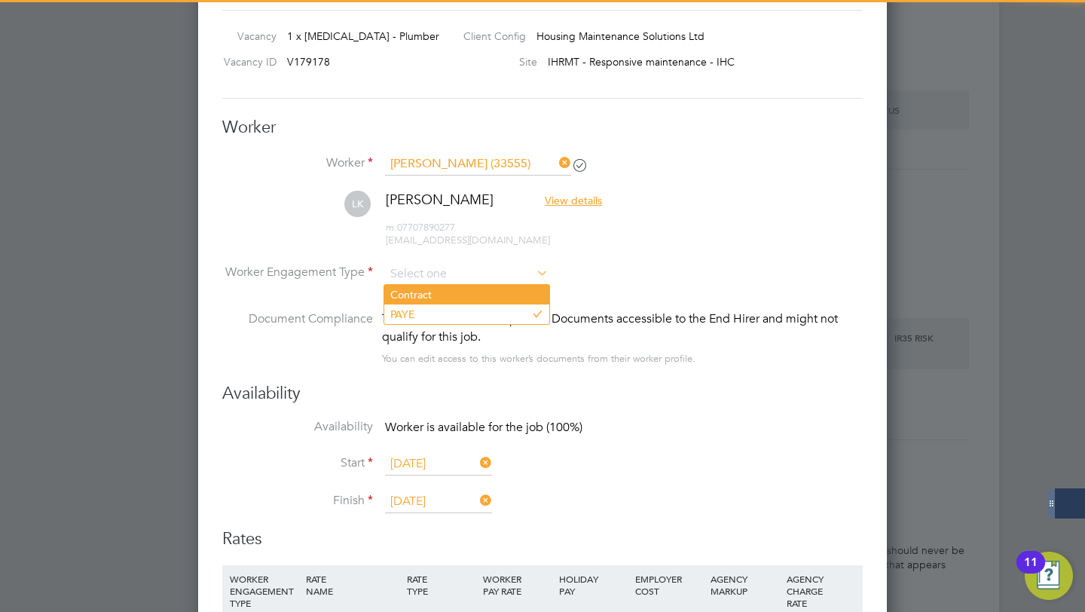
click at [443, 292] on li "Contract" at bounding box center [466, 295] width 165 height 20
type input "Contract"
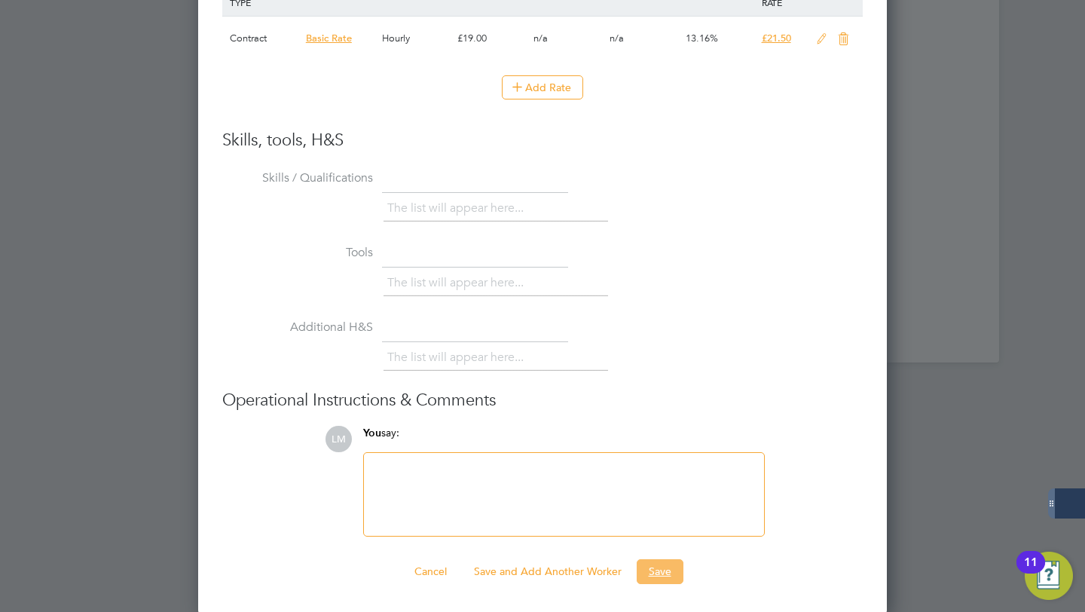
click at [662, 566] on button "Save" at bounding box center [659, 571] width 47 height 24
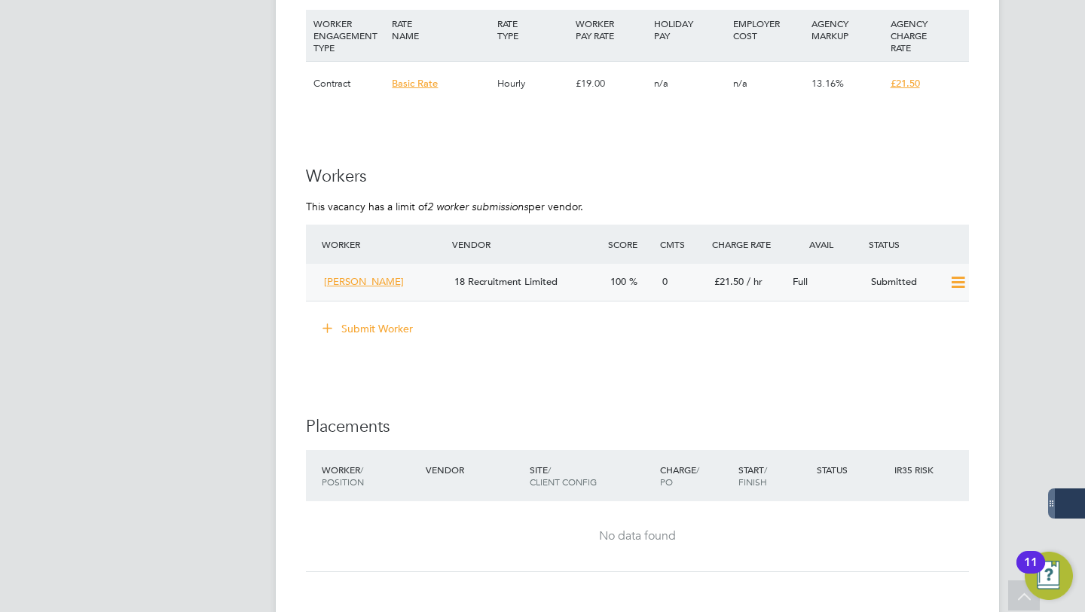
click at [956, 285] on icon at bounding box center [957, 282] width 19 height 12
click at [957, 282] on icon at bounding box center [957, 282] width 19 height 12
click at [364, 281] on span "Leon Keane" at bounding box center [364, 281] width 80 height 13
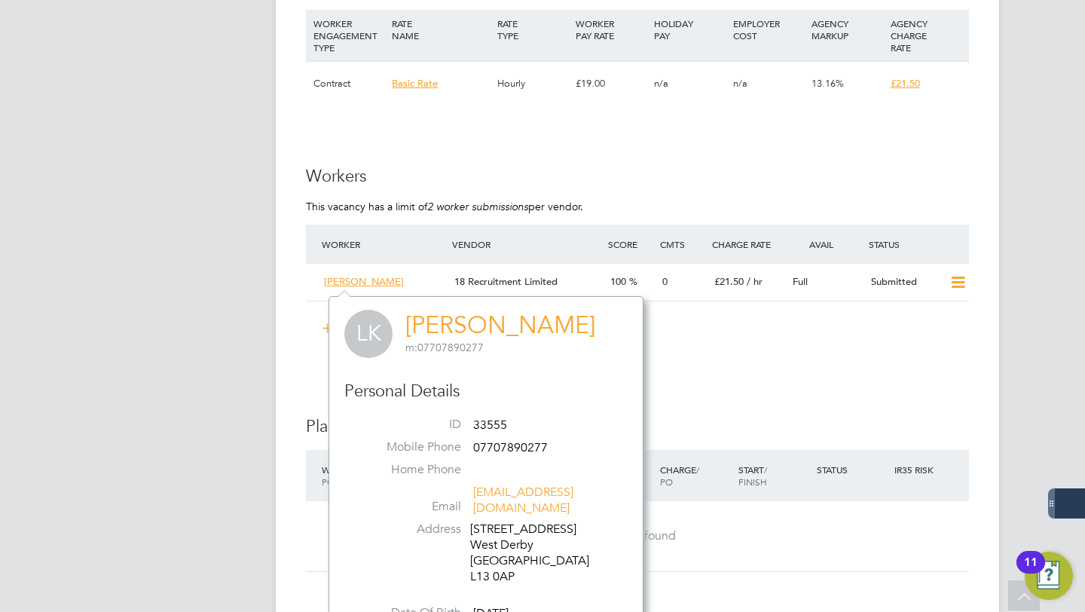
click at [445, 330] on link "Leon Keane" at bounding box center [500, 324] width 190 height 29
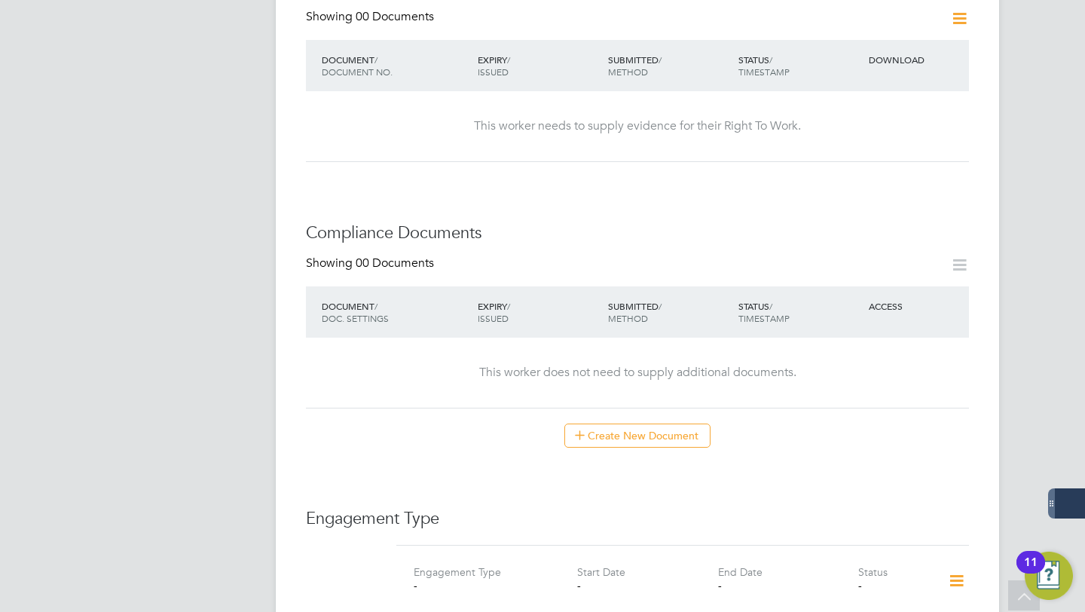
scroll to position [575, 0]
